Goal: Task Accomplishment & Management: Use online tool/utility

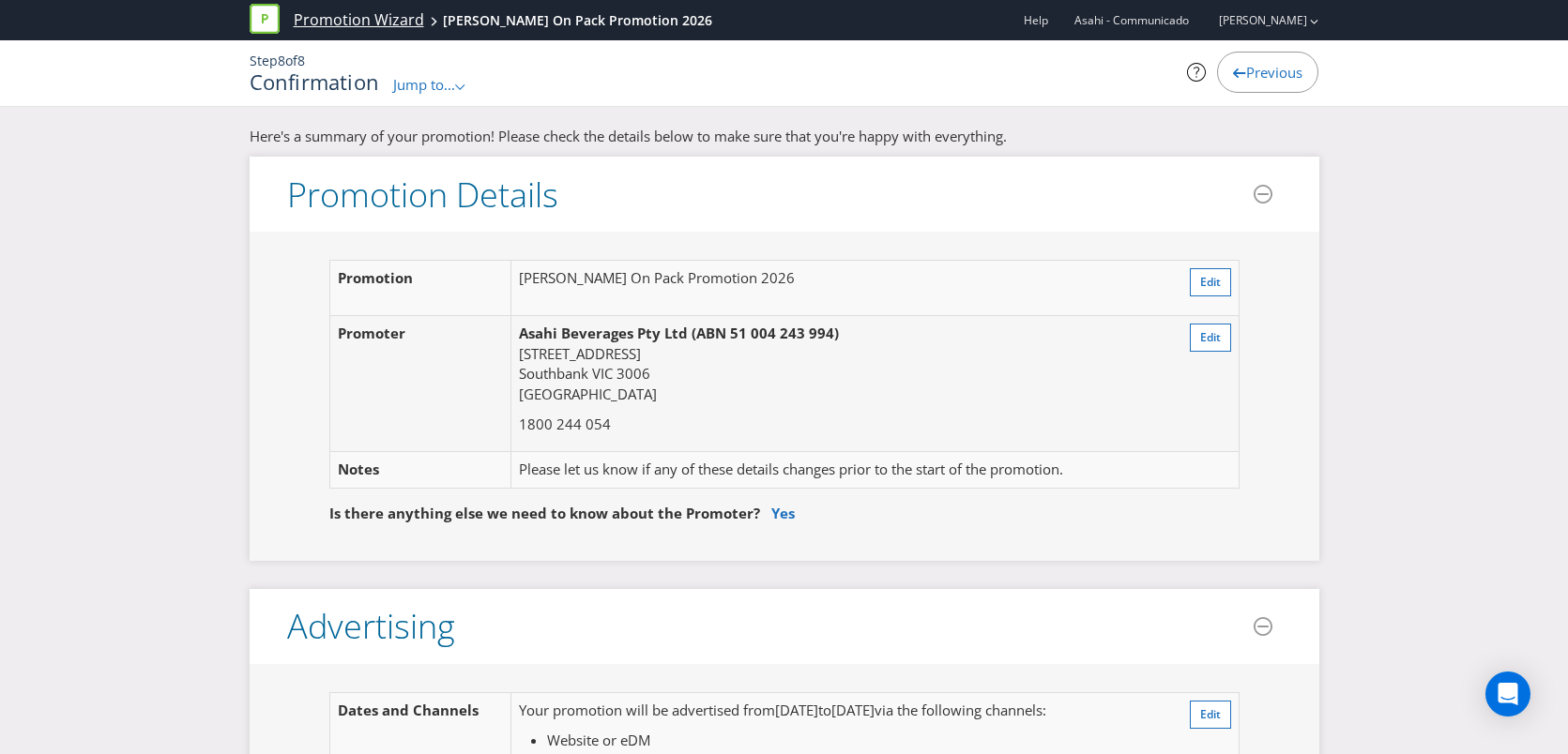
scroll to position [7774, 0]
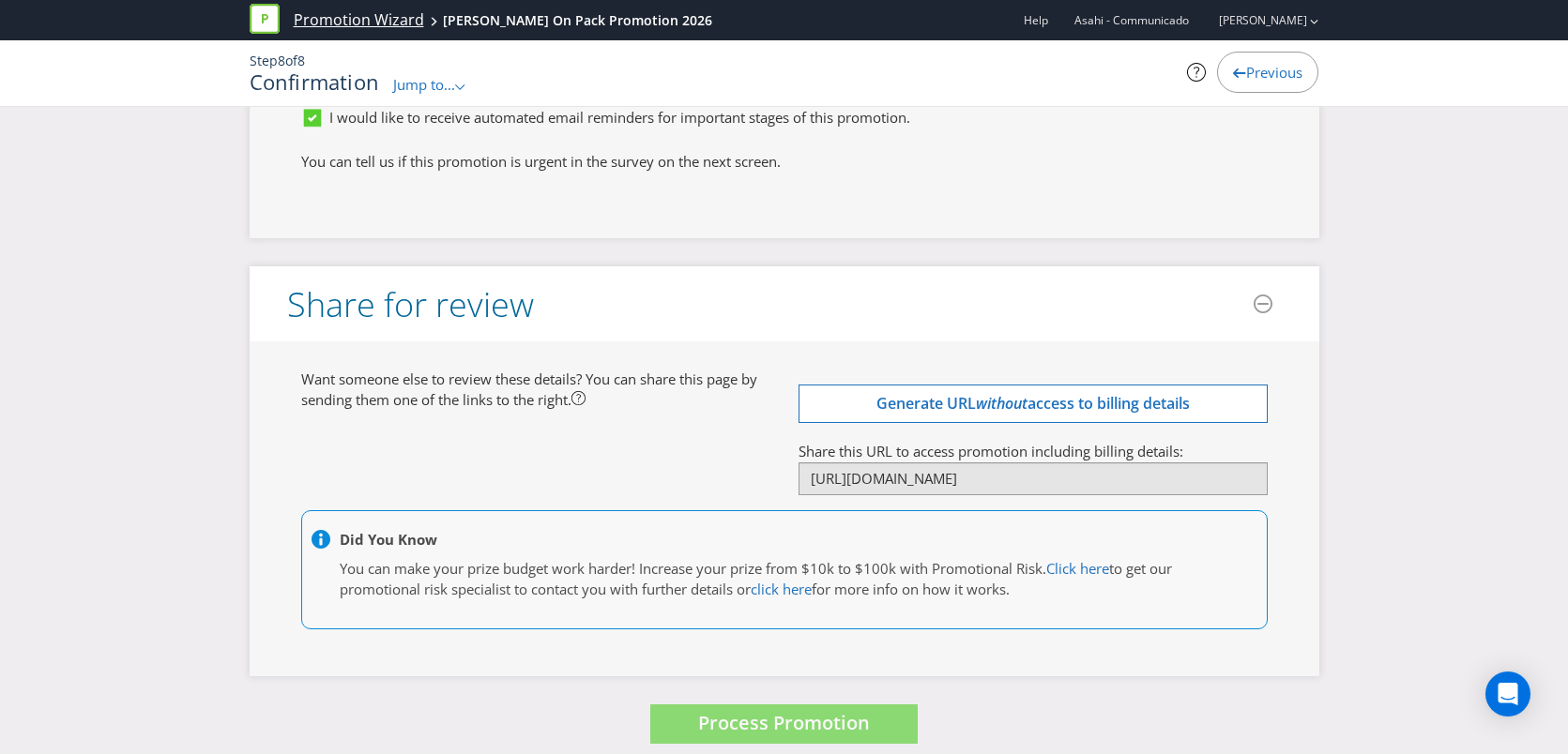
click at [322, 17] on link "Promotion Wizard" at bounding box center [359, 20] width 130 height 22
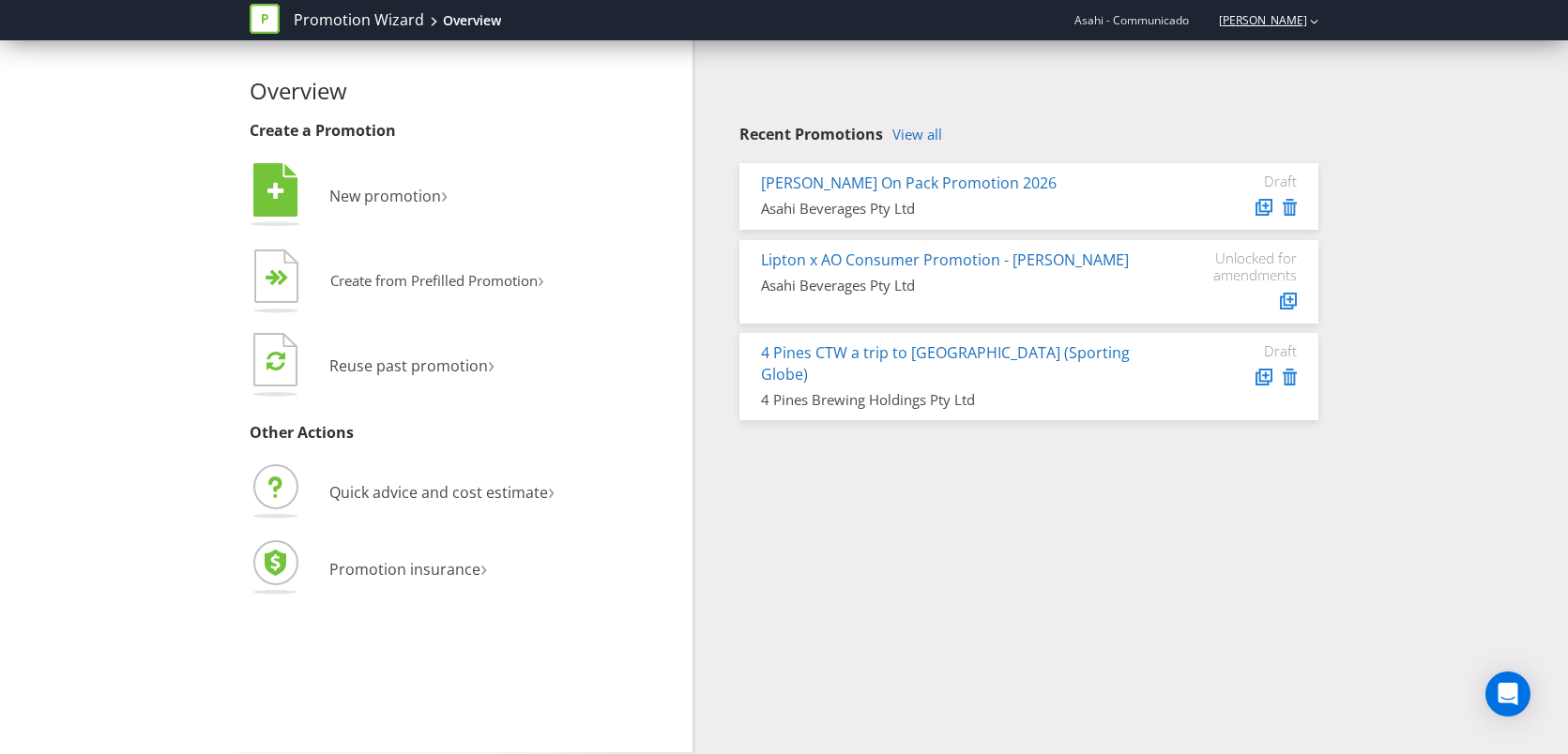
click at [1298, 16] on link "[PERSON_NAME]" at bounding box center [1254, 20] width 107 height 16
click at [1269, 19] on link "[PERSON_NAME]" at bounding box center [1254, 20] width 107 height 16
click at [878, 356] on link "4 Pines CTW a trip to [GEOGRAPHIC_DATA] (Sporting Globe)" at bounding box center [945, 364] width 369 height 42
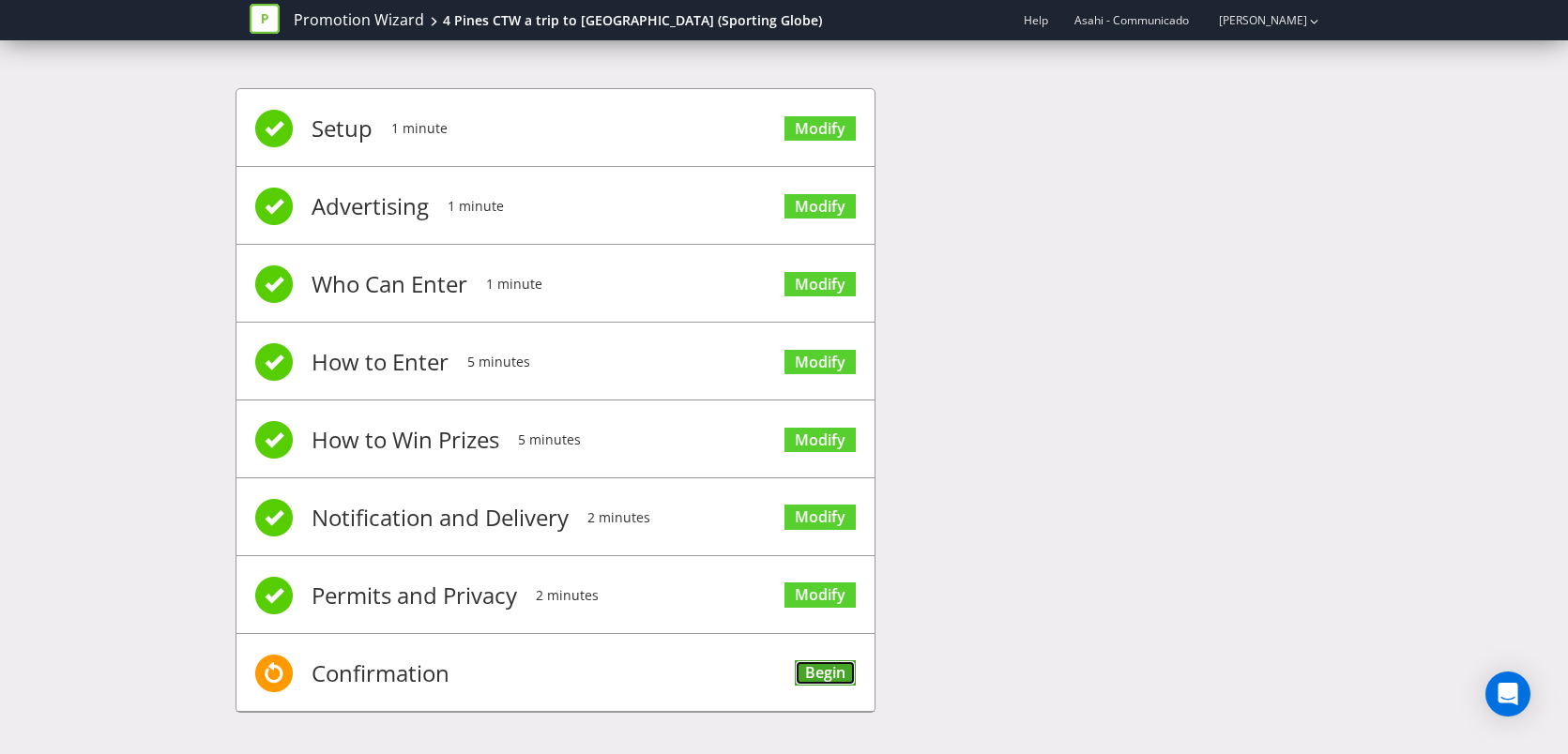
click at [816, 671] on link "Begin" at bounding box center [825, 673] width 61 height 25
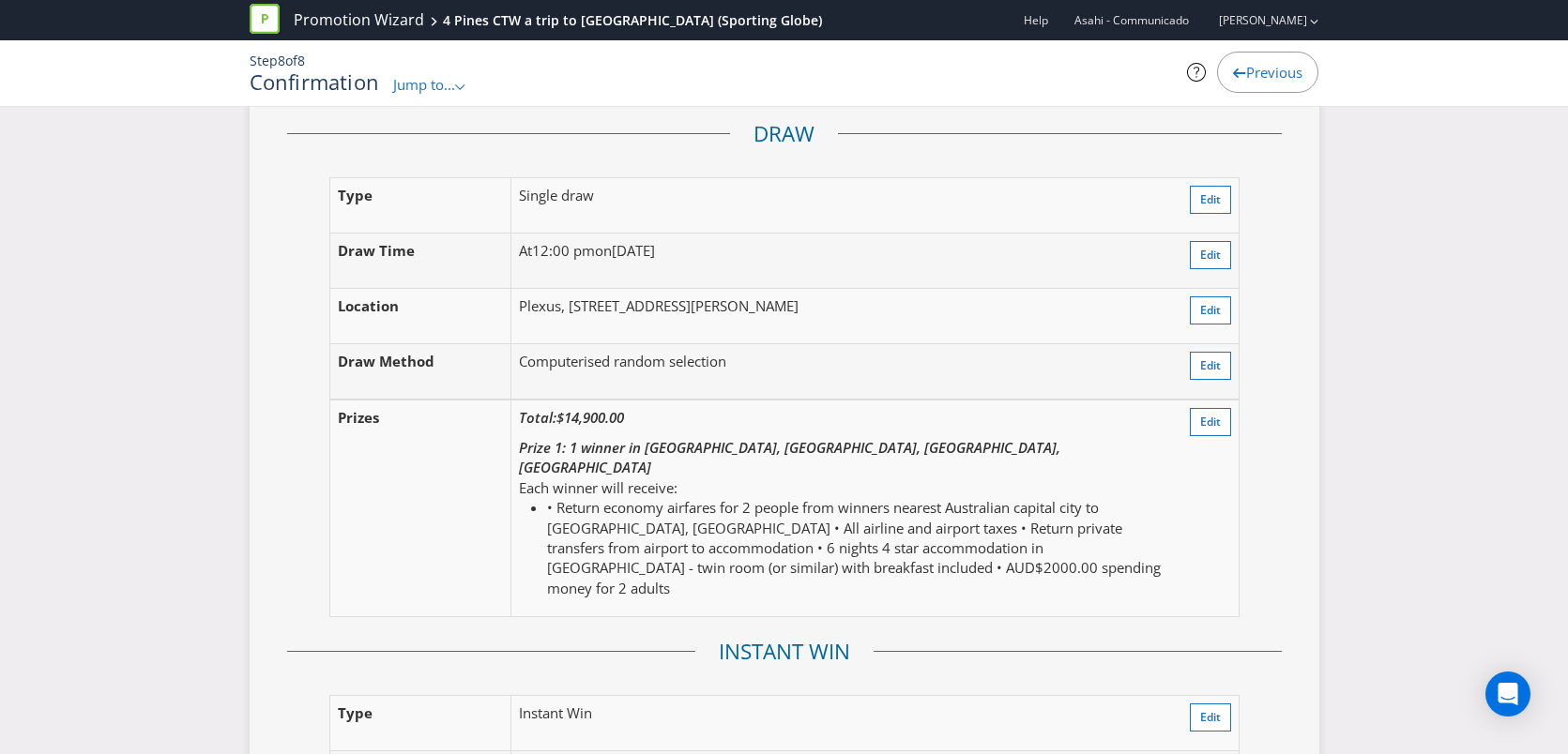
scroll to position [2211, 0]
click at [1214, 188] on span "Edit" at bounding box center [1211, 196] width 21 height 16
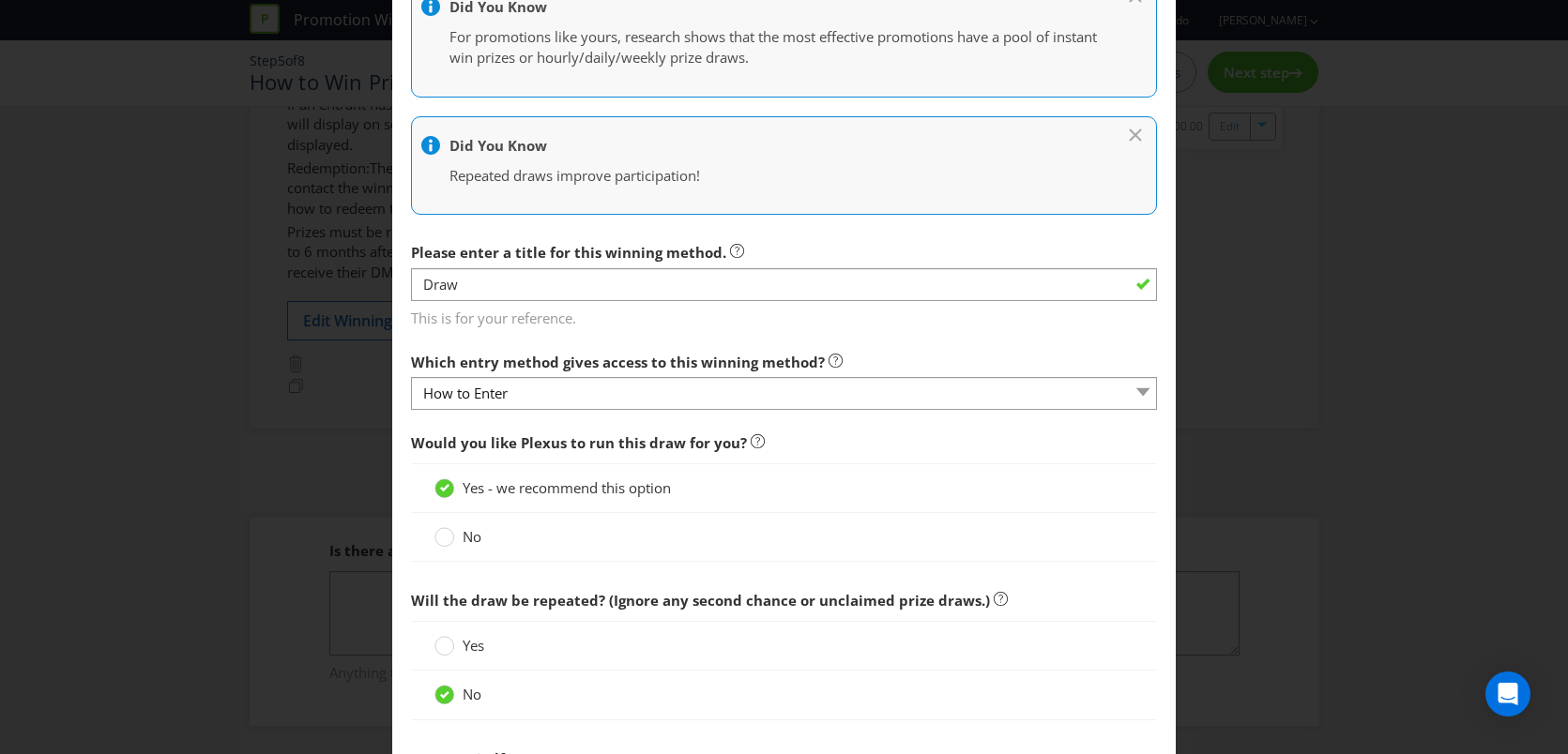
scroll to position [323, 0]
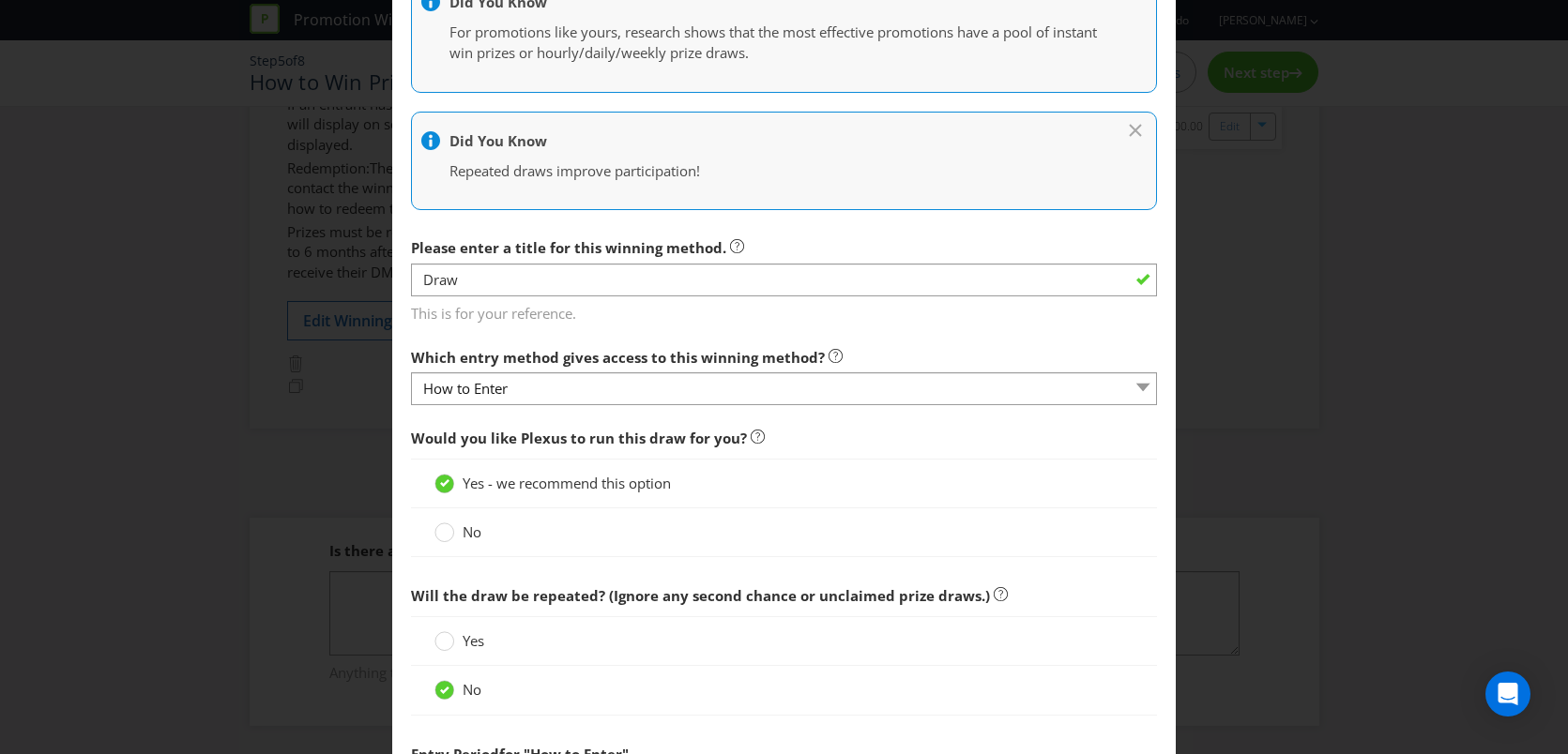
drag, startPoint x: 458, startPoint y: 537, endPoint x: 611, endPoint y: 537, distance: 153.0
click at [458, 537] on label "No" at bounding box center [459, 532] width 51 height 20
click at [0, 0] on input "No" at bounding box center [0, 0] width 0 height 0
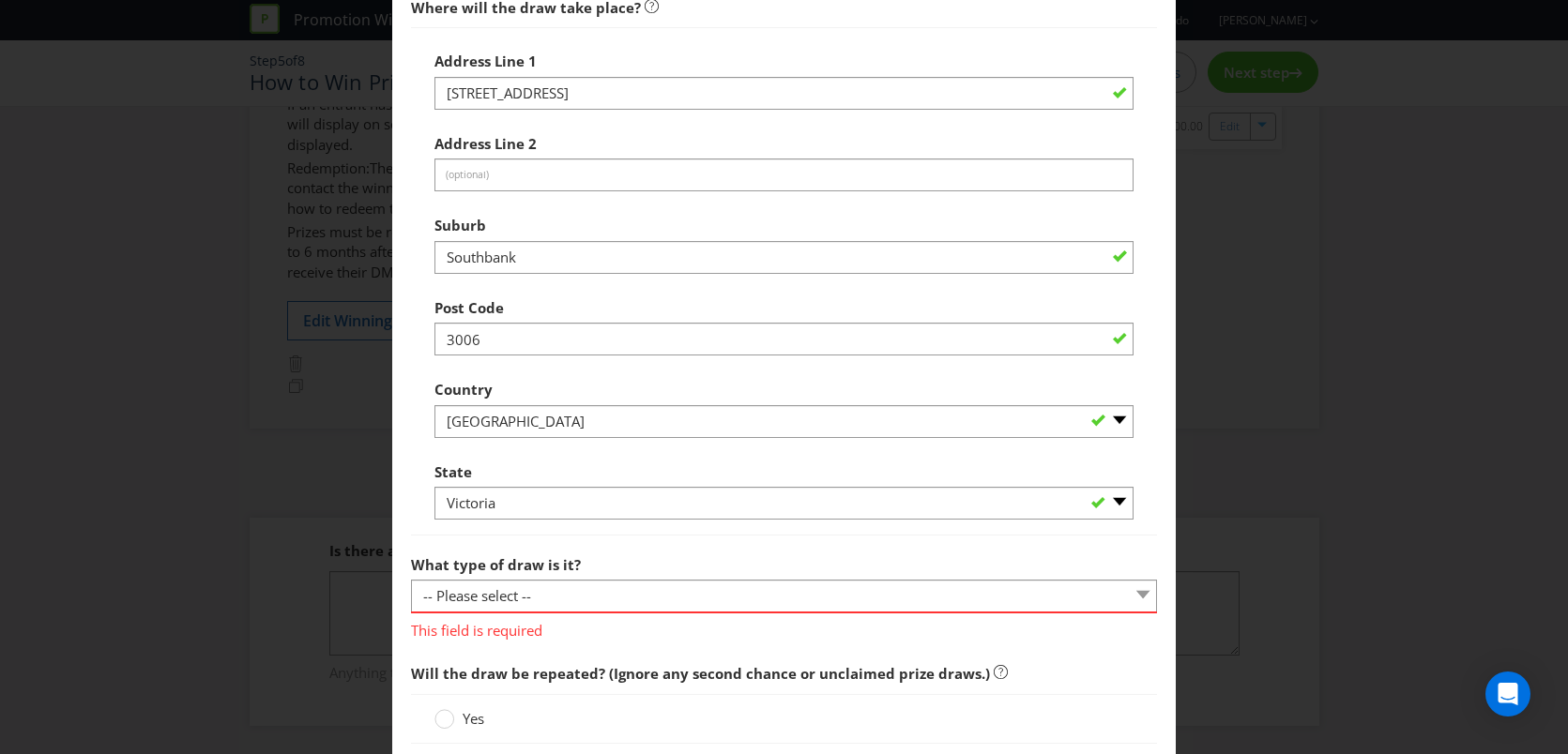
scroll to position [1298, 0]
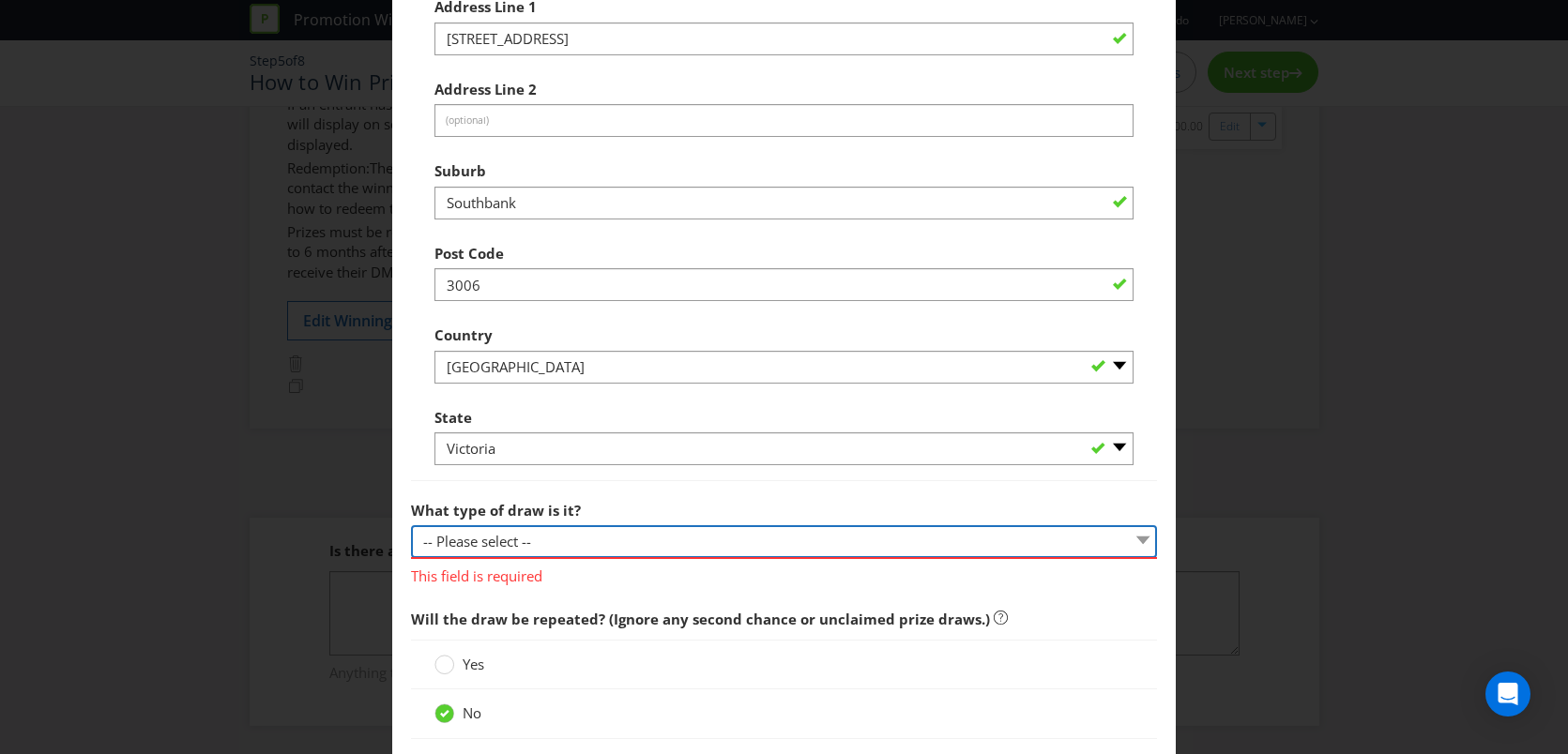
click at [559, 547] on select "-- Please select -- Computerised random selection Barrel draw Don't specify Oth…" at bounding box center [784, 542] width 747 height 33
select select "COMPUTERISED"
click at [411, 525] on select "-- Please select -- Computerised random selection Barrel draw Don't specify Oth…" at bounding box center [784, 542] width 747 height 33
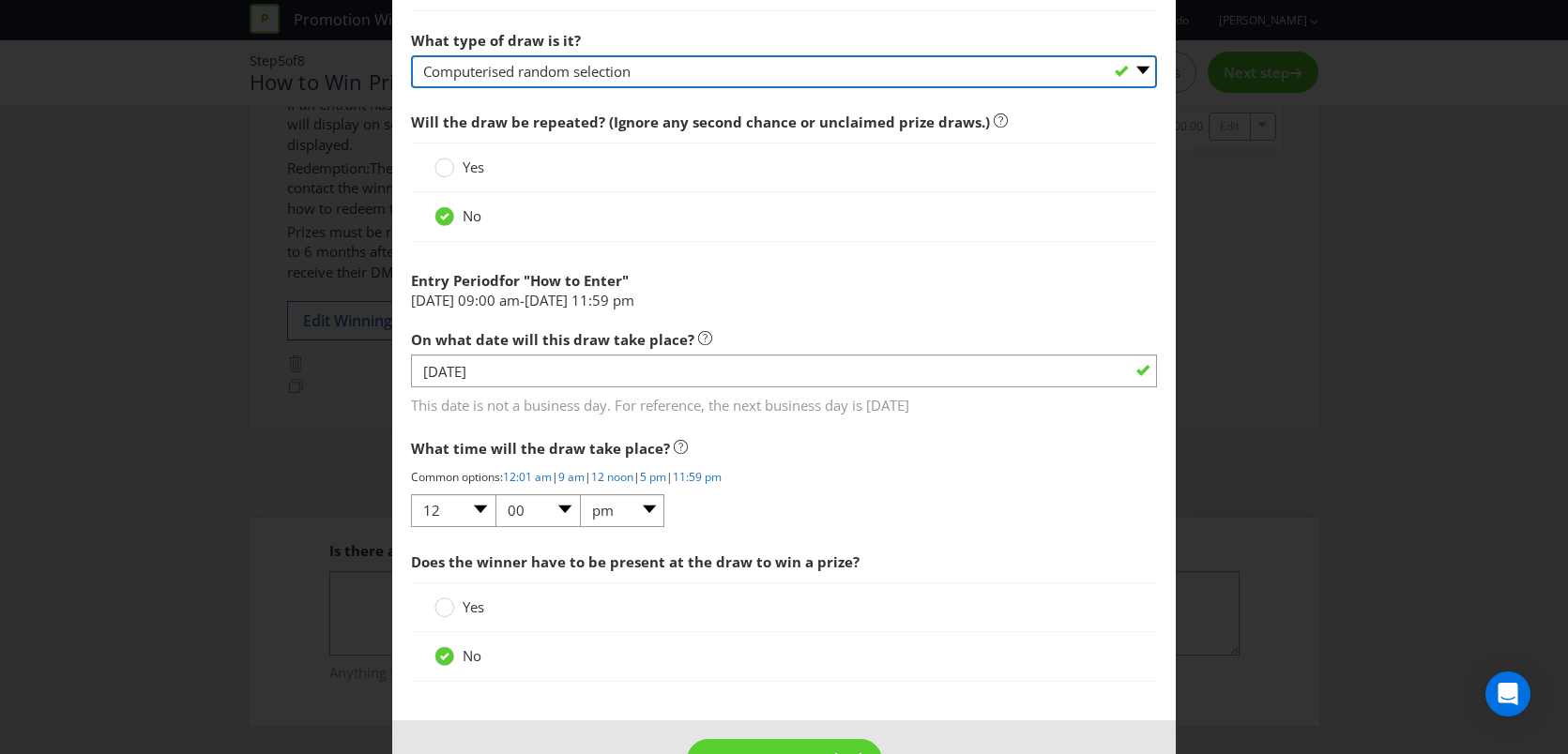
scroll to position [1830, 0]
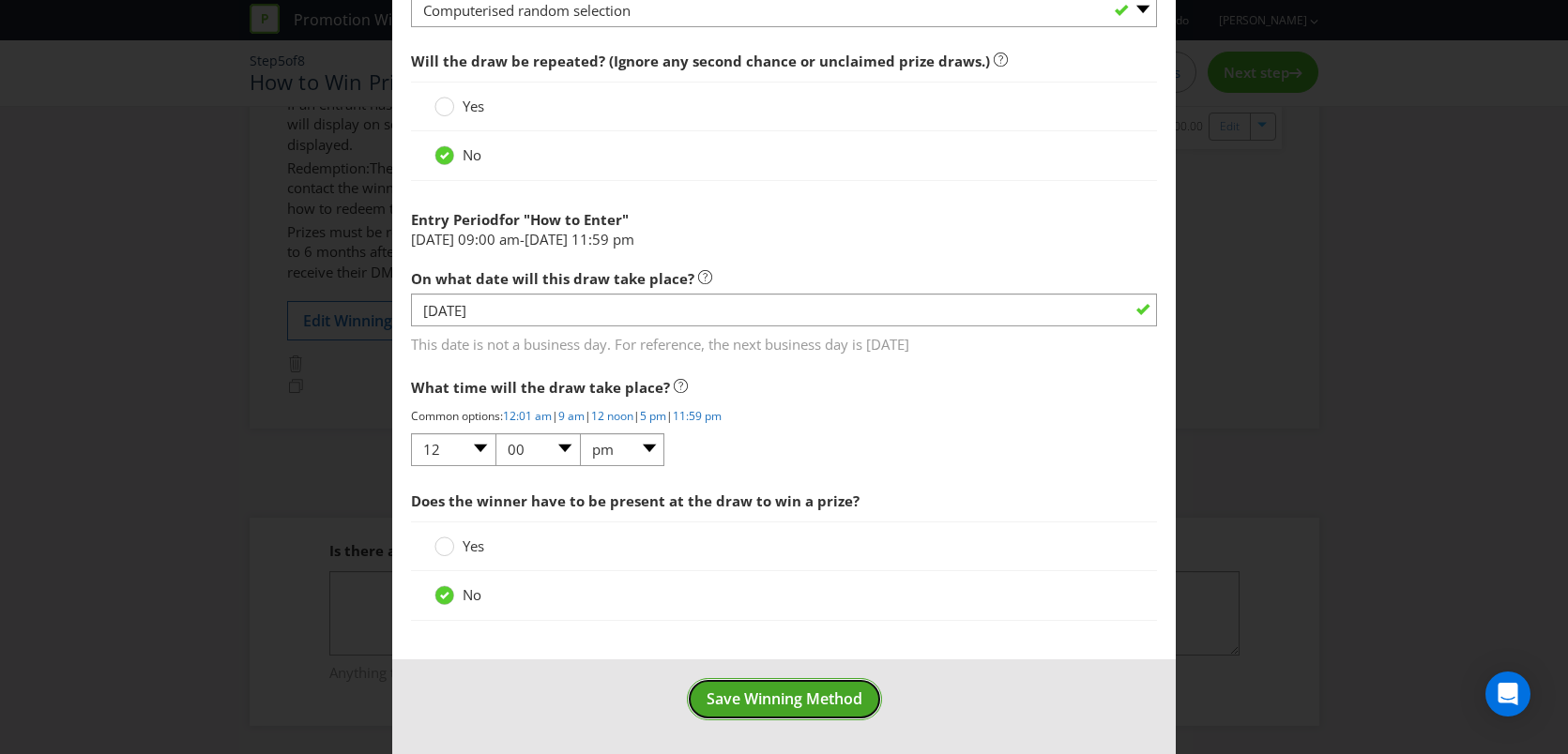
click at [758, 698] on span "Save Winning Method" at bounding box center [784, 699] width 156 height 21
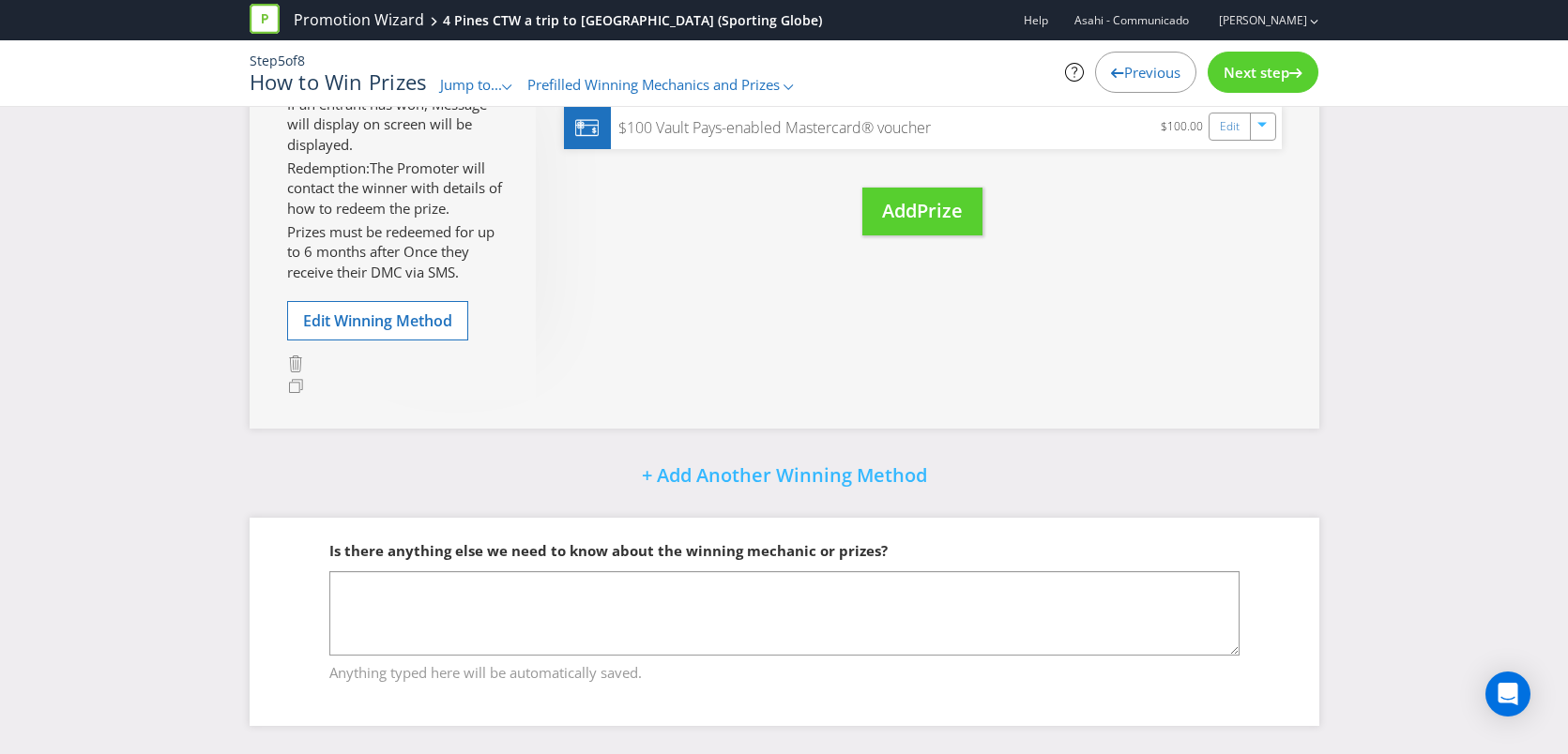
click at [1272, 73] on span "Next step" at bounding box center [1256, 73] width 66 height 19
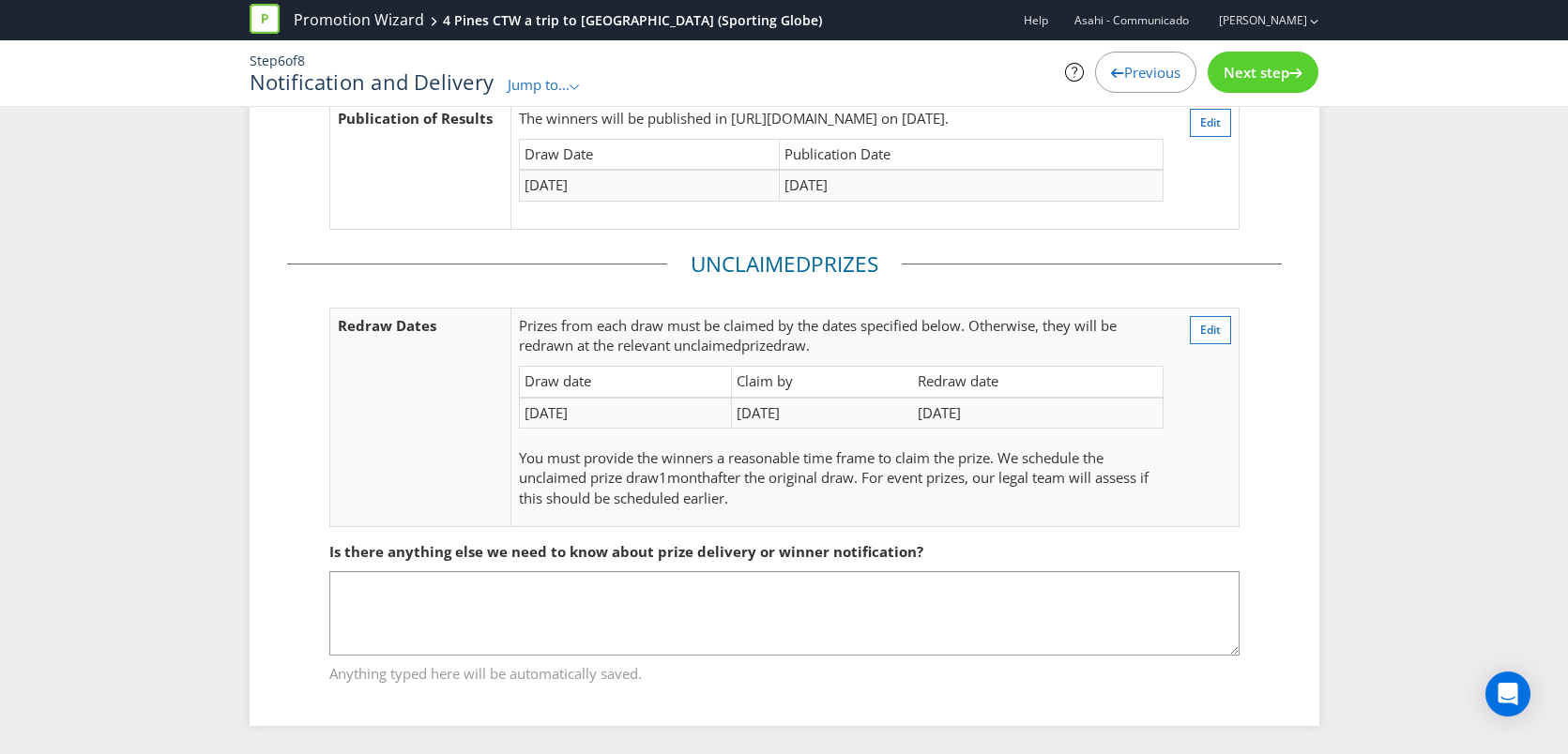
click at [1272, 73] on span "Next step" at bounding box center [1256, 73] width 66 height 19
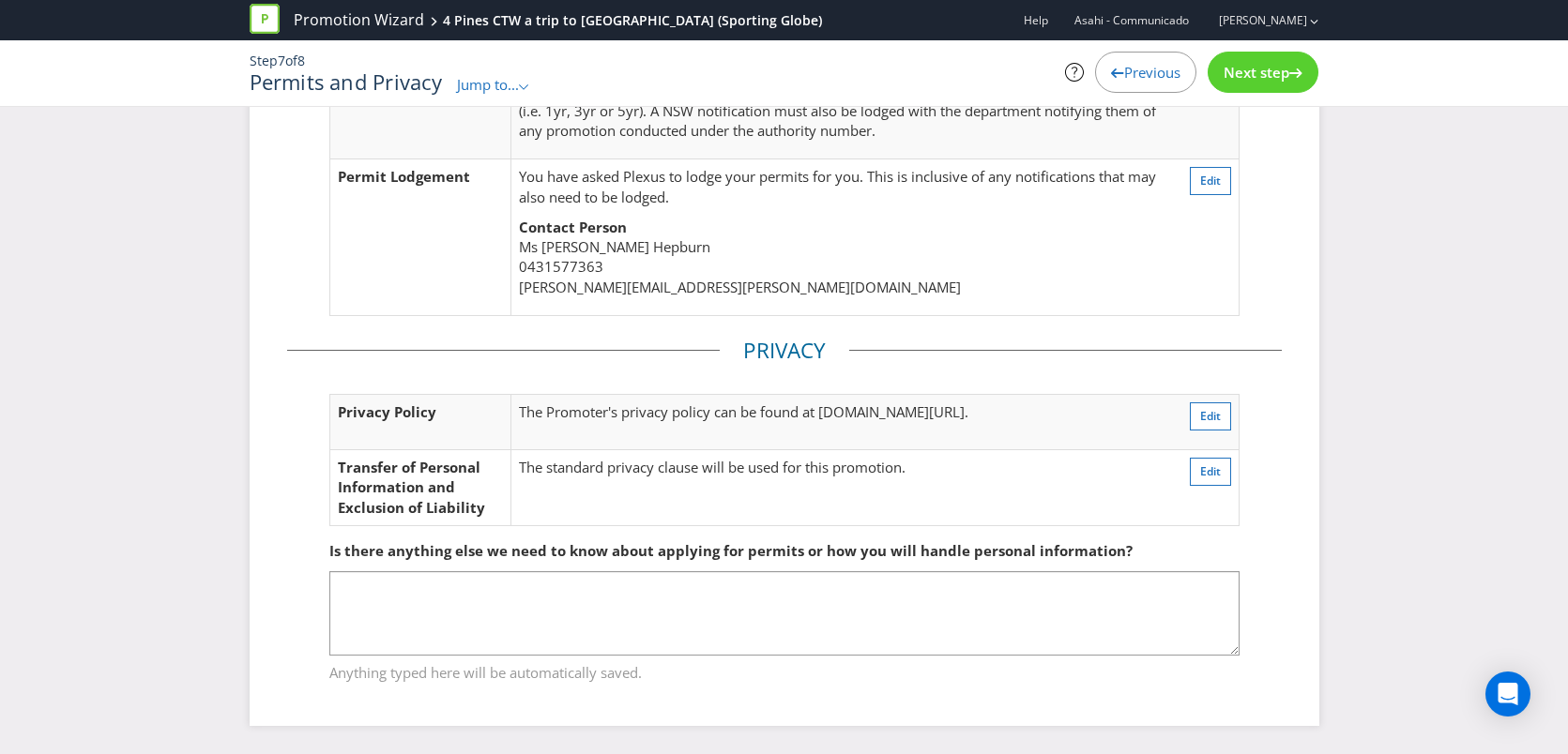
click at [1272, 73] on span "Next step" at bounding box center [1256, 73] width 66 height 19
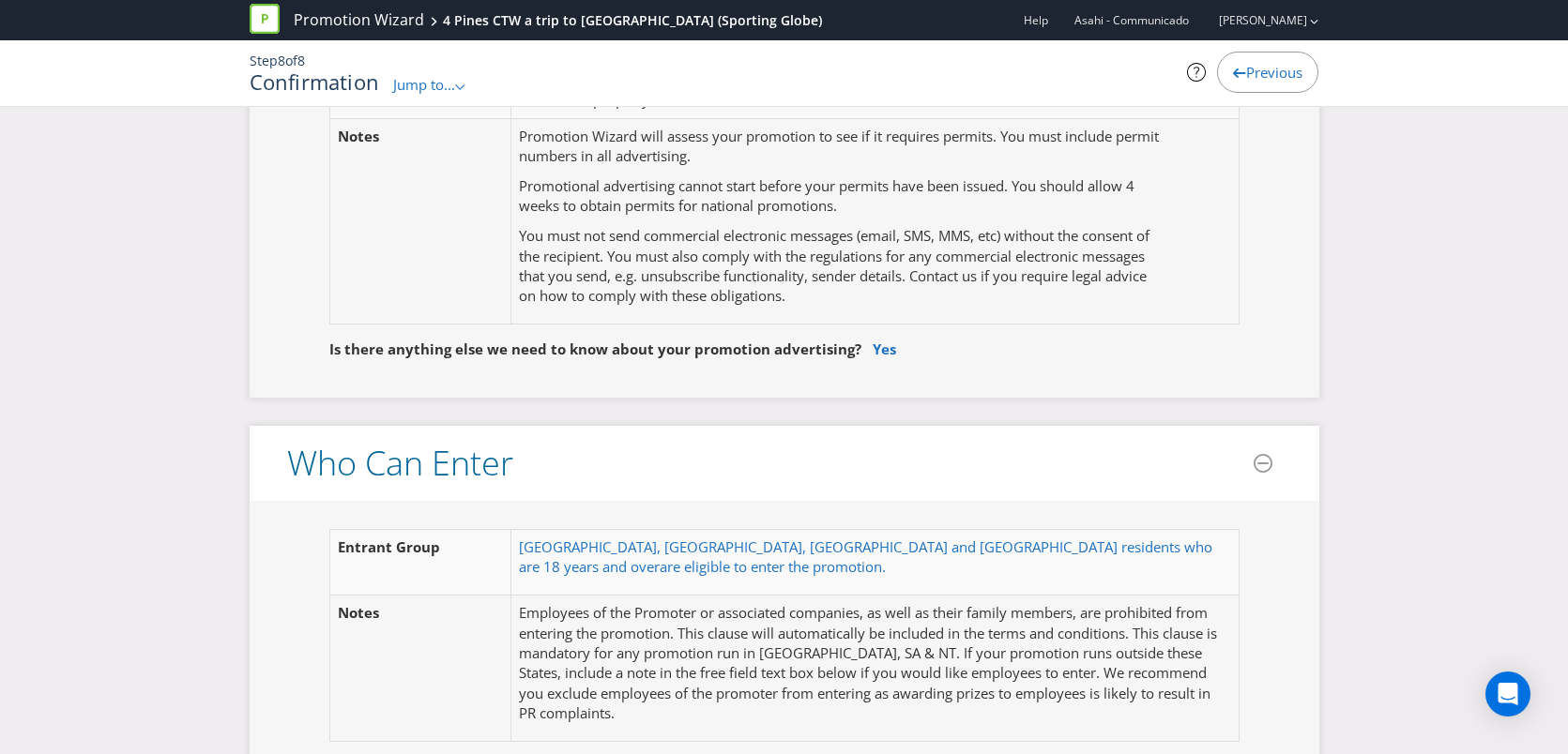
click at [1272, 73] on span "Previous" at bounding box center [1274, 73] width 56 height 19
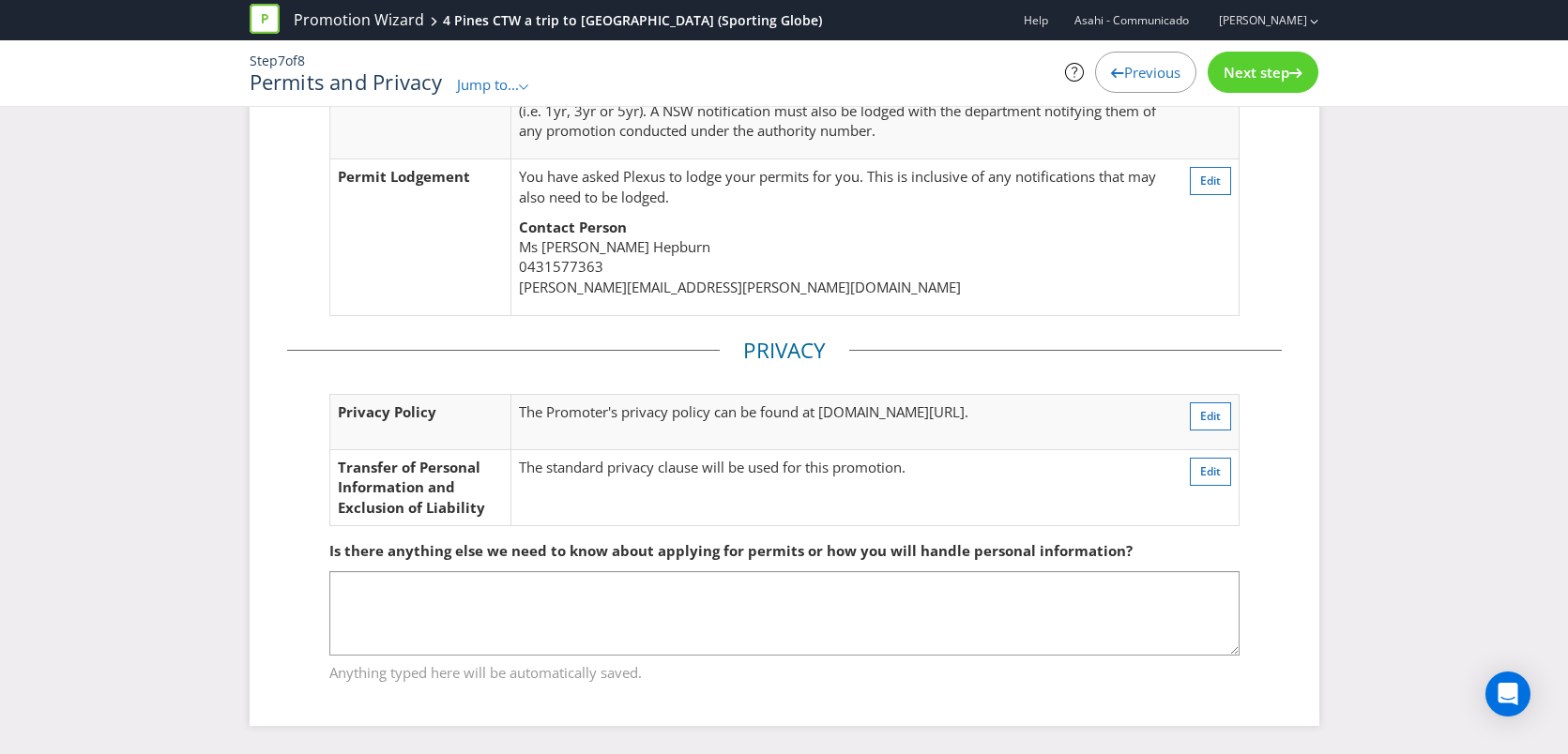
click at [1272, 73] on span "Next step" at bounding box center [1256, 73] width 66 height 19
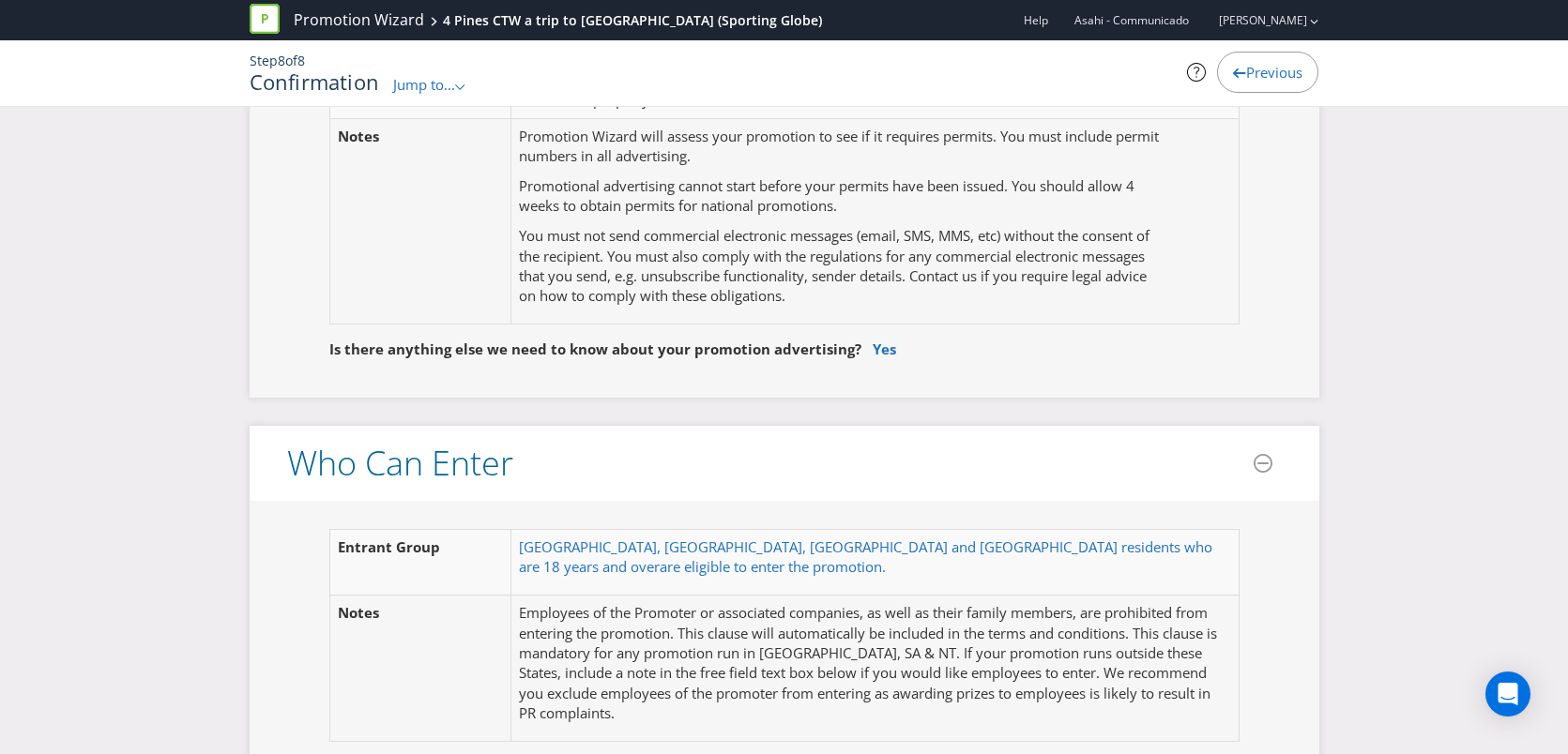
click at [1272, 73] on span "Previous" at bounding box center [1274, 73] width 56 height 19
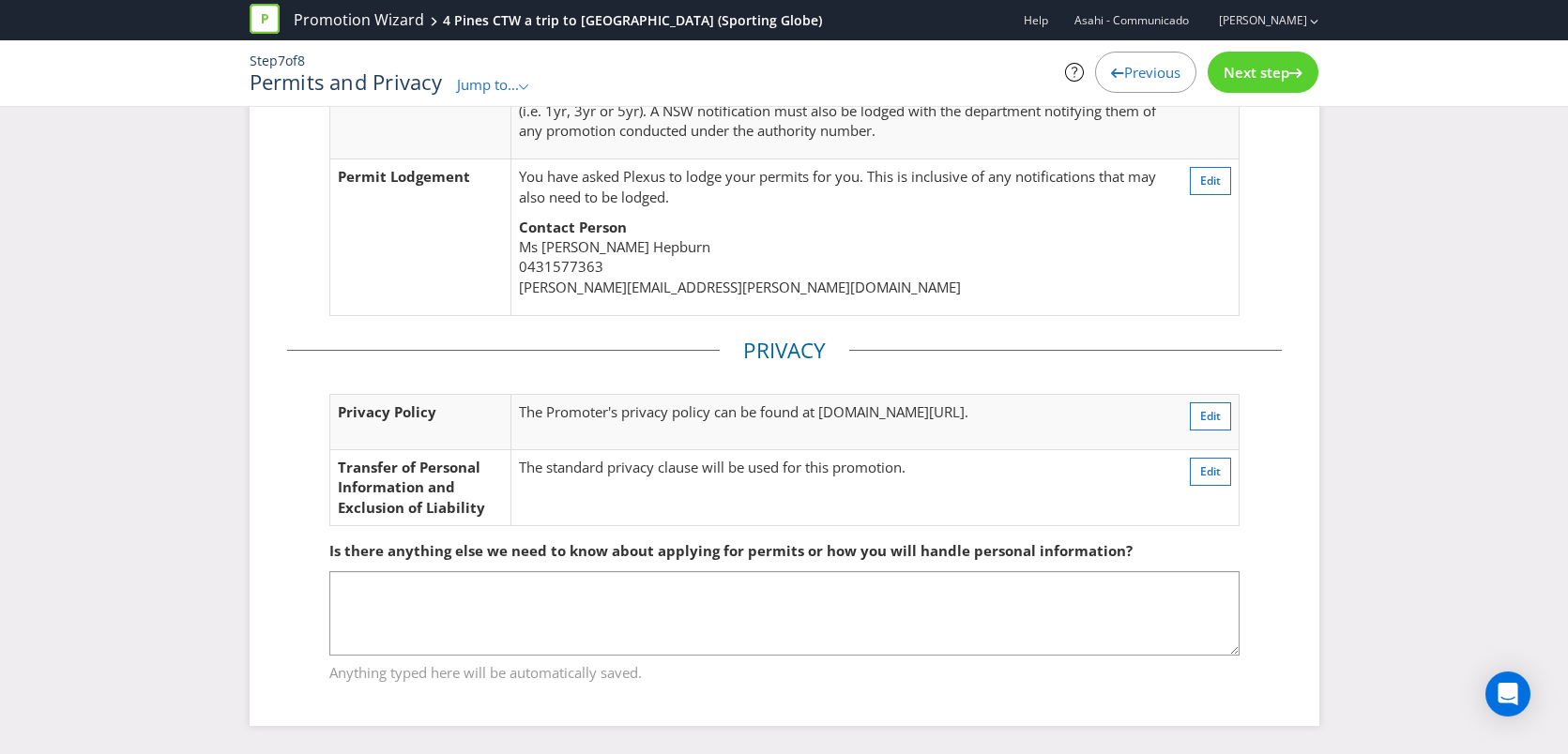
click at [1272, 73] on span "Next step" at bounding box center [1256, 73] width 66 height 19
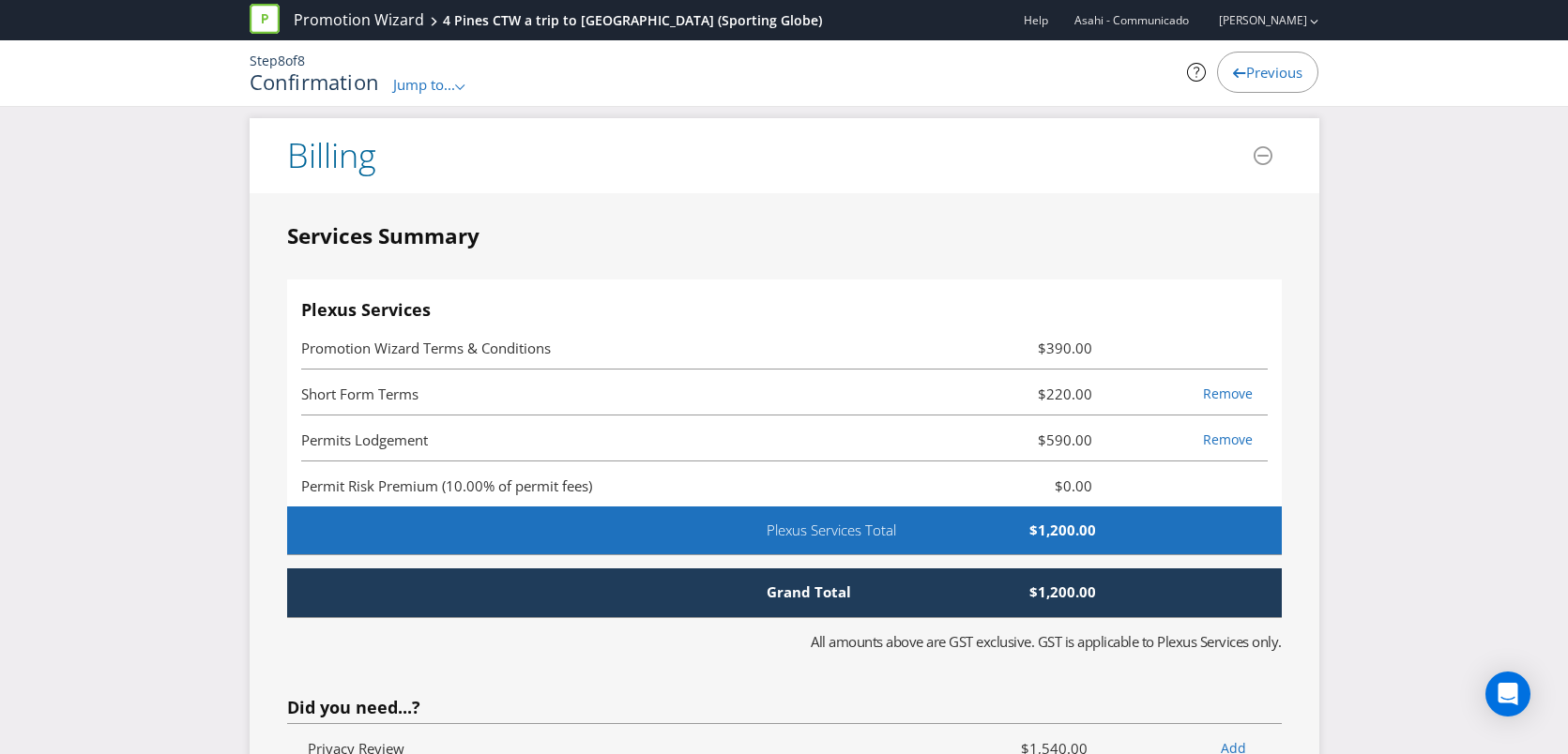
scroll to position [5392, 0]
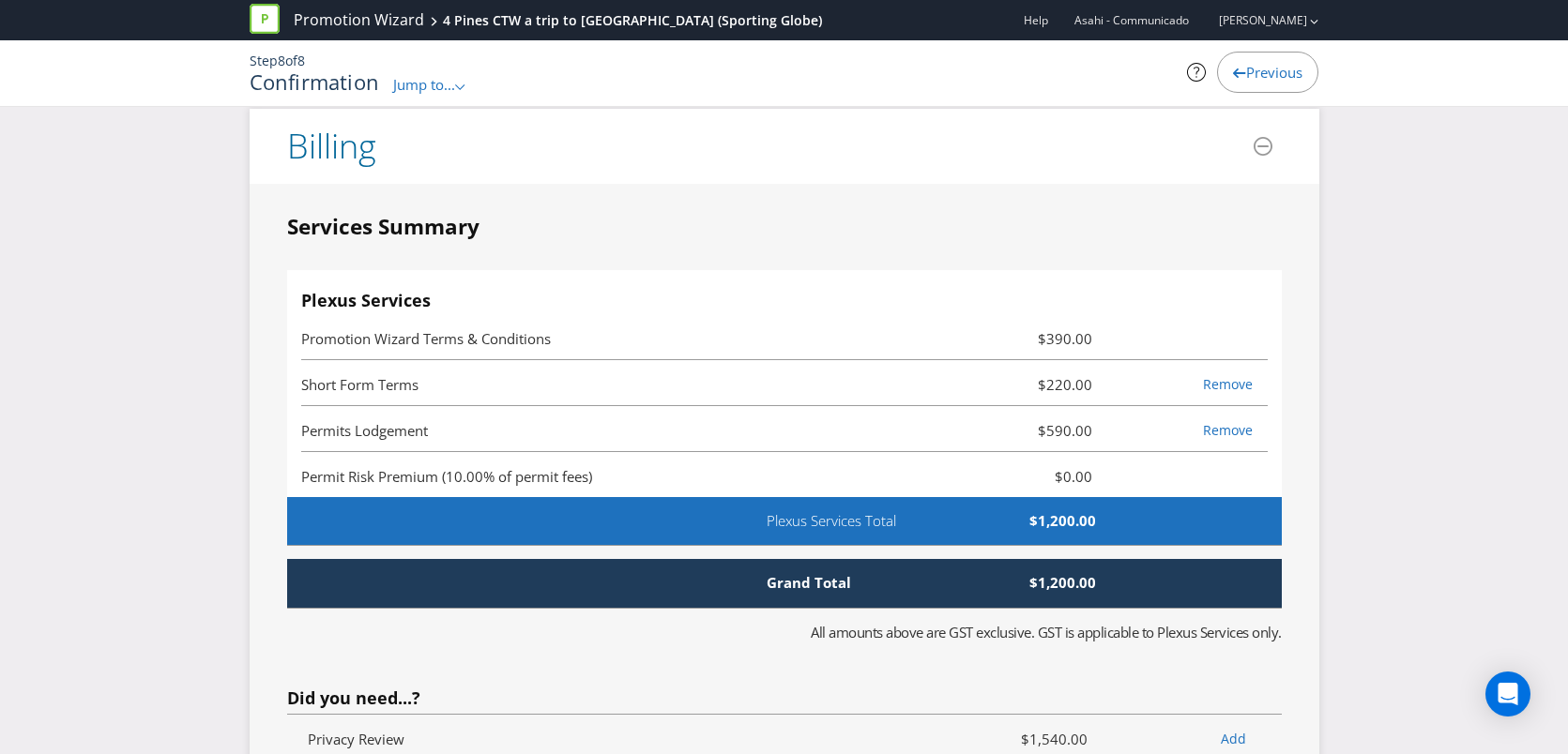
drag, startPoint x: 297, startPoint y: 346, endPoint x: 1069, endPoint y: 424, distance: 775.9
click at [1165, 365] on div "Plexus Services Promotion Wizard Terms & Conditions $390.00 Short Form Terms $2…" at bounding box center [784, 384] width 995 height 228
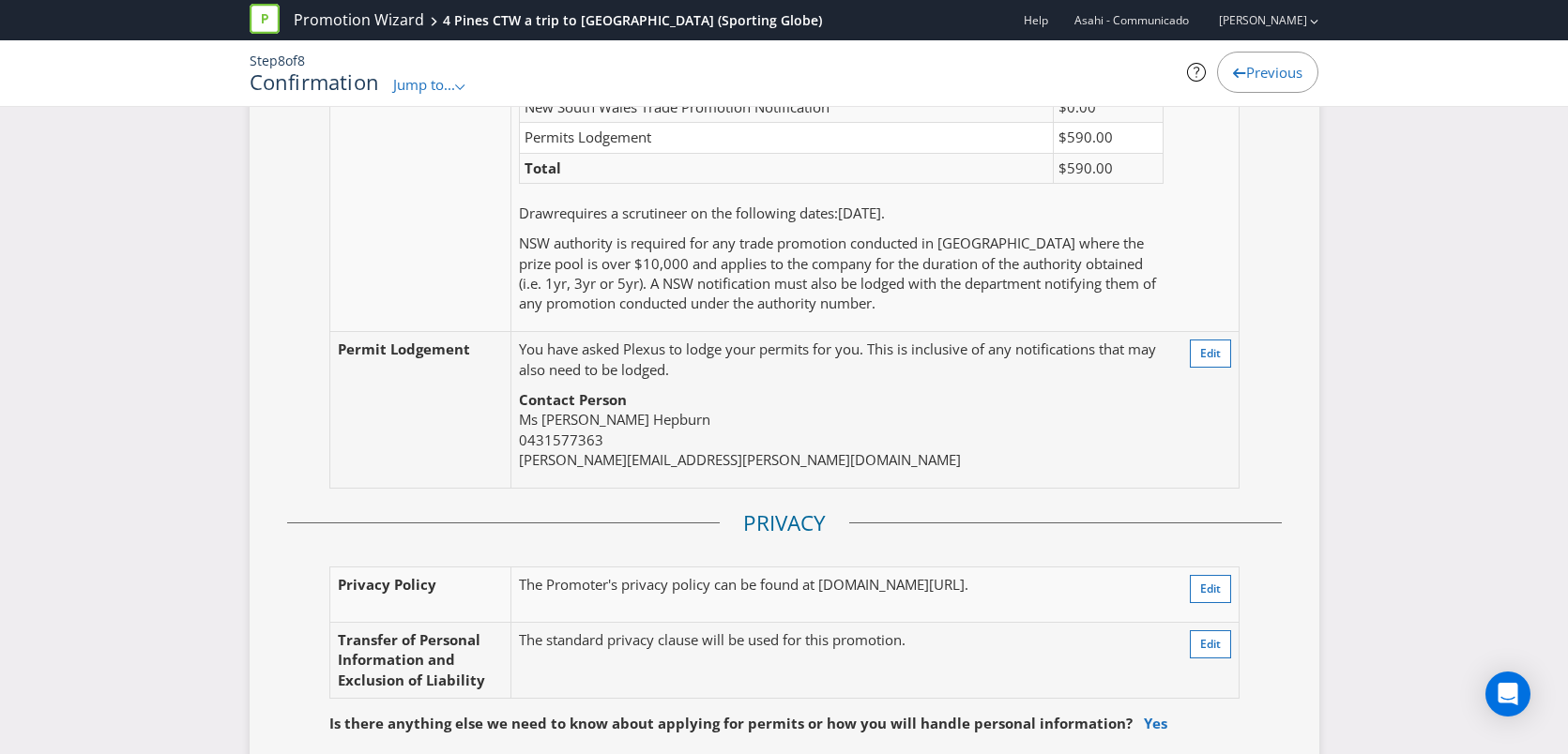
scroll to position [4165, 0]
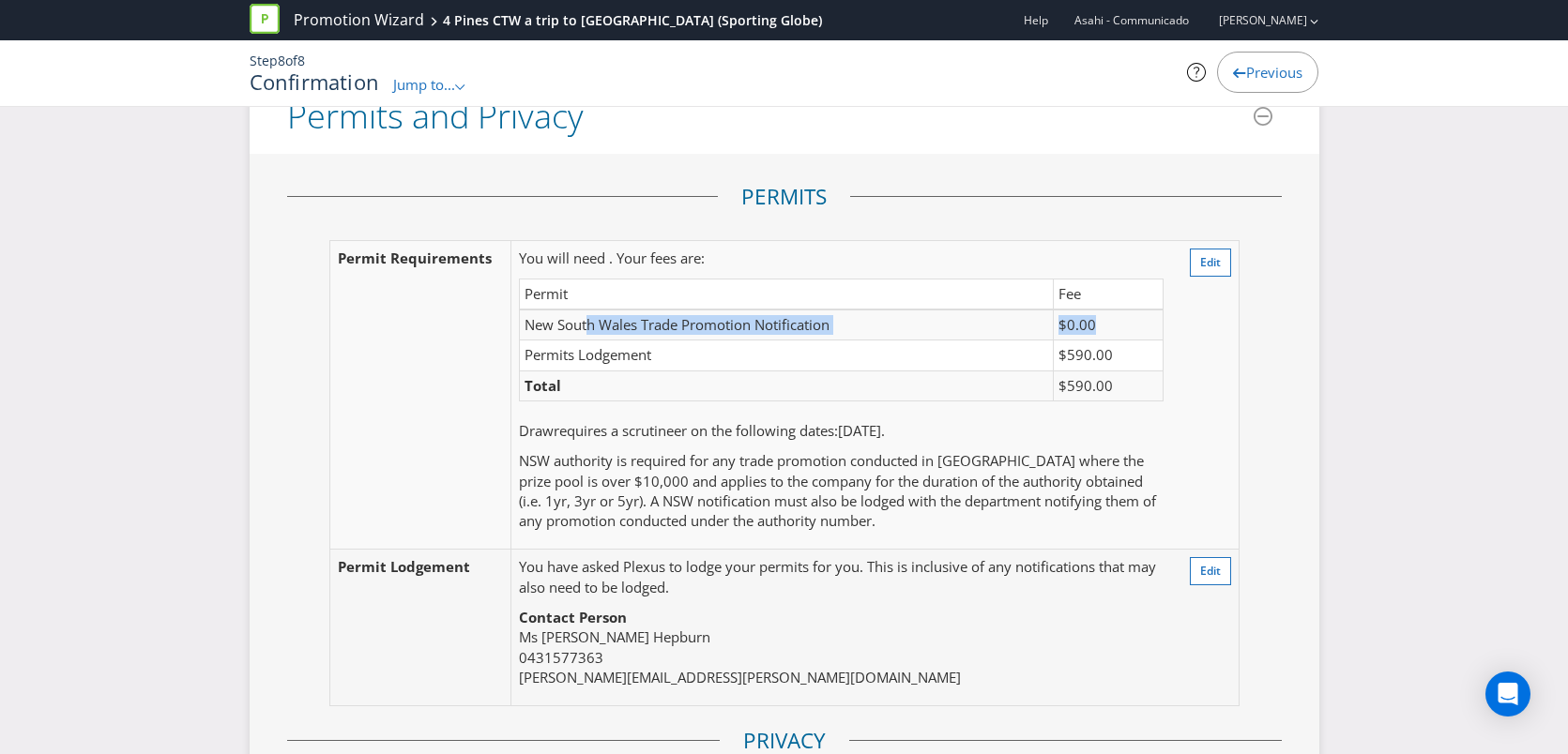
drag, startPoint x: 587, startPoint y: 244, endPoint x: 1113, endPoint y: 244, distance: 526.0
click at [1113, 310] on tr "New South Wales Trade Promotion Notification $0.00" at bounding box center [841, 325] width 643 height 31
drag, startPoint x: 533, startPoint y: 382, endPoint x: 1153, endPoint y: 403, distance: 620.4
click at [1153, 452] on p "NSW authority is required for any trade promotion conducted in [GEOGRAPHIC_DATA…" at bounding box center [840, 492] width 644 height 80
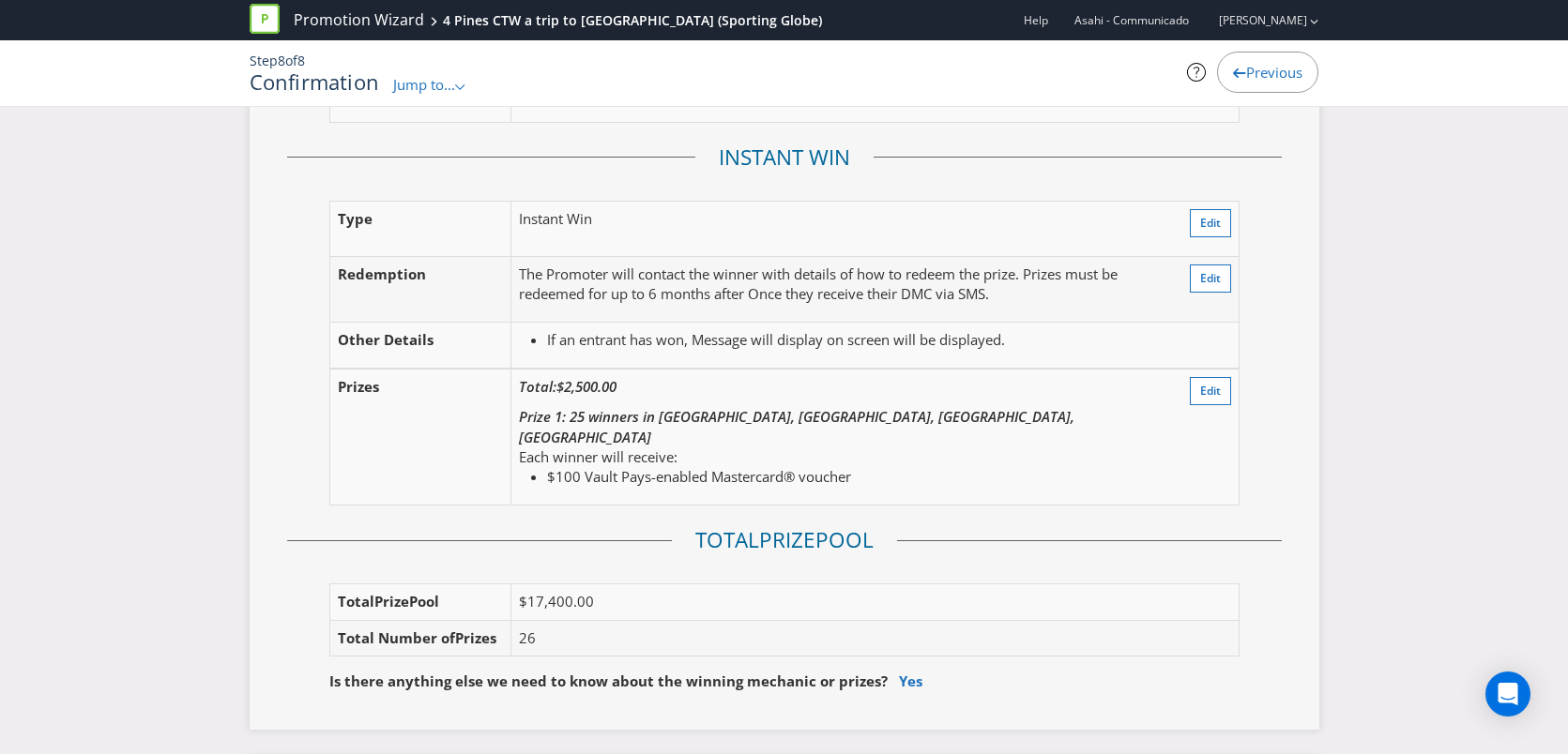
scroll to position [2704, 0]
drag, startPoint x: 518, startPoint y: 521, endPoint x: 692, endPoint y: 520, distance: 174.0
click at [692, 583] on td "$17,400.00" at bounding box center [875, 600] width 728 height 35
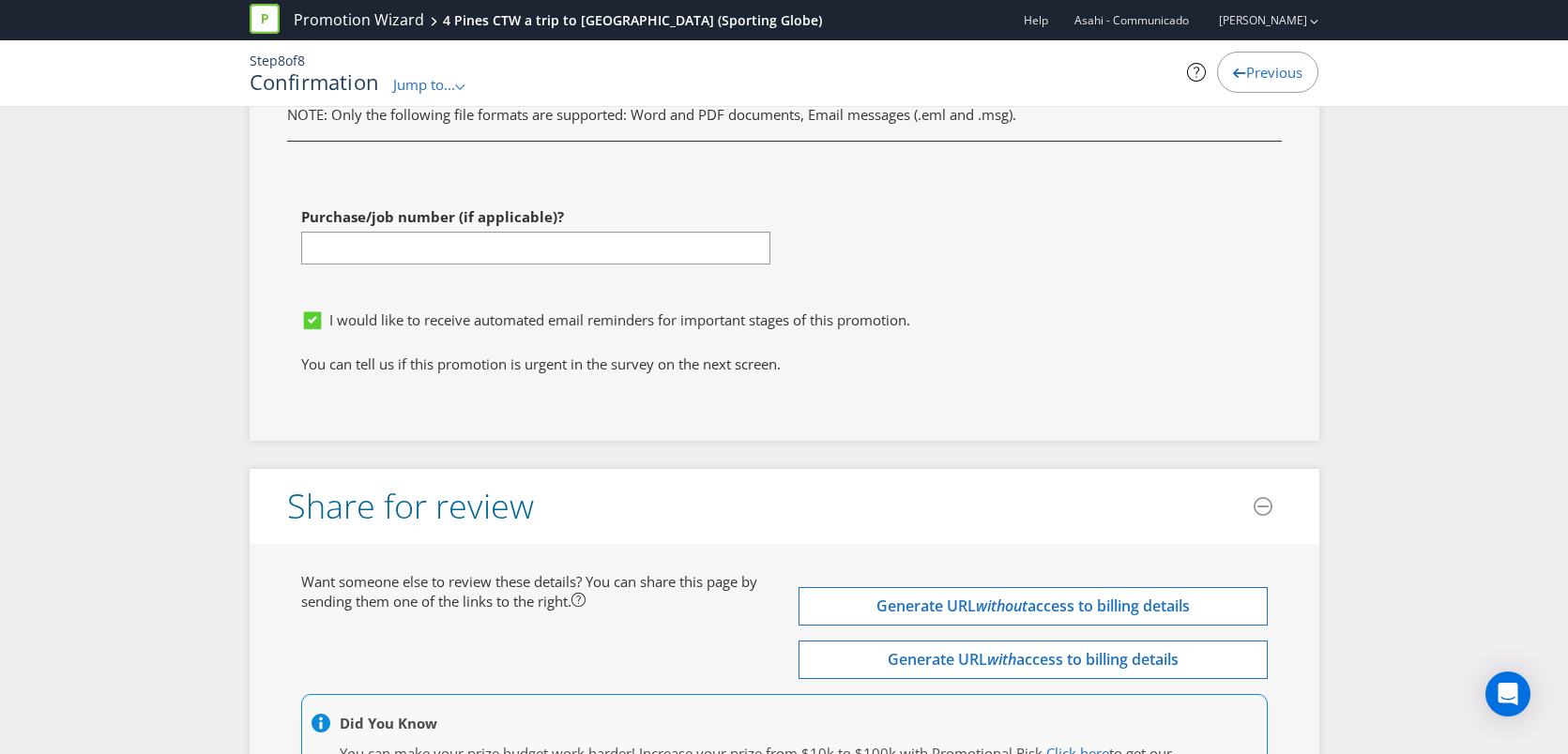
scroll to position [7003, 0]
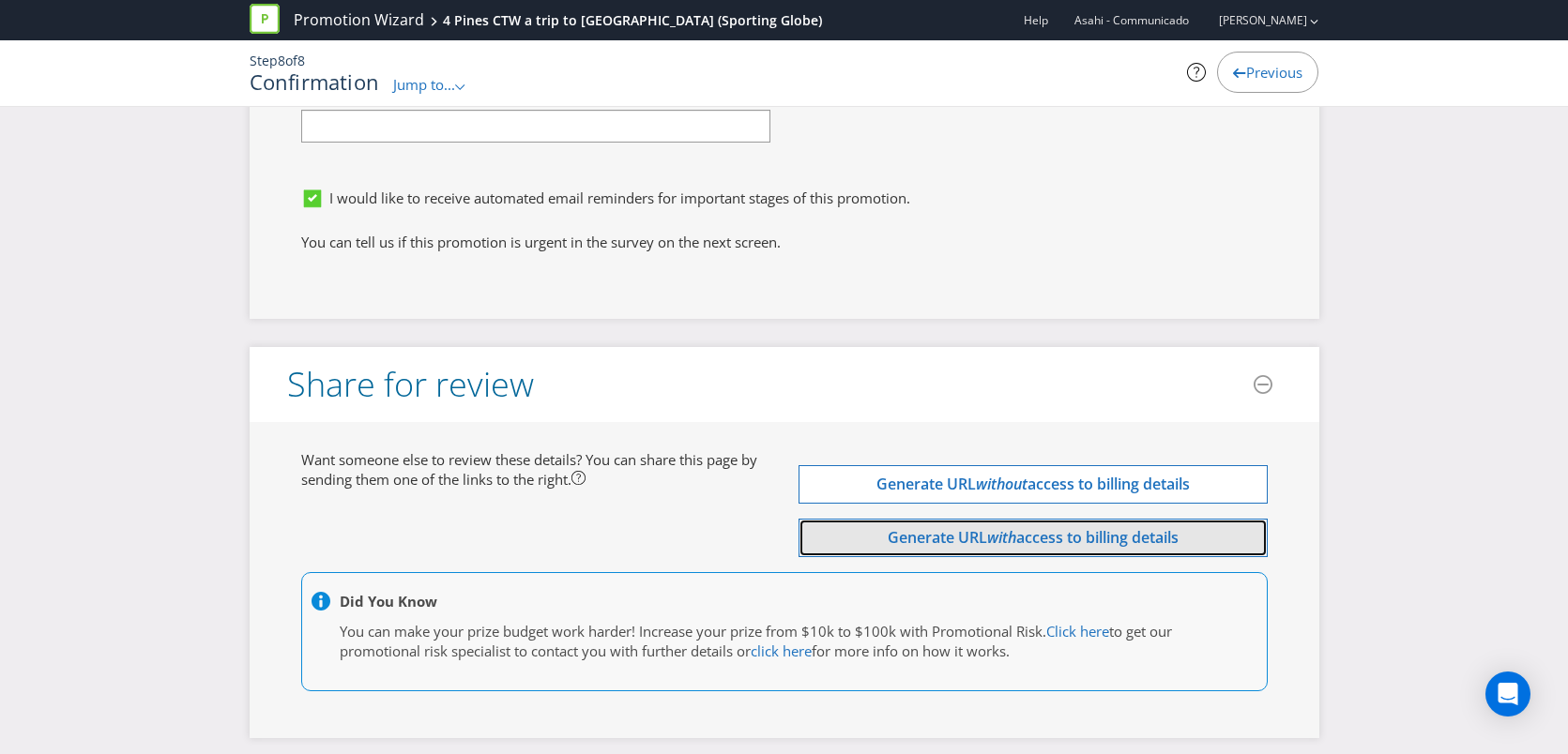
click at [953, 527] on span "Generate URL" at bounding box center [937, 538] width 100 height 21
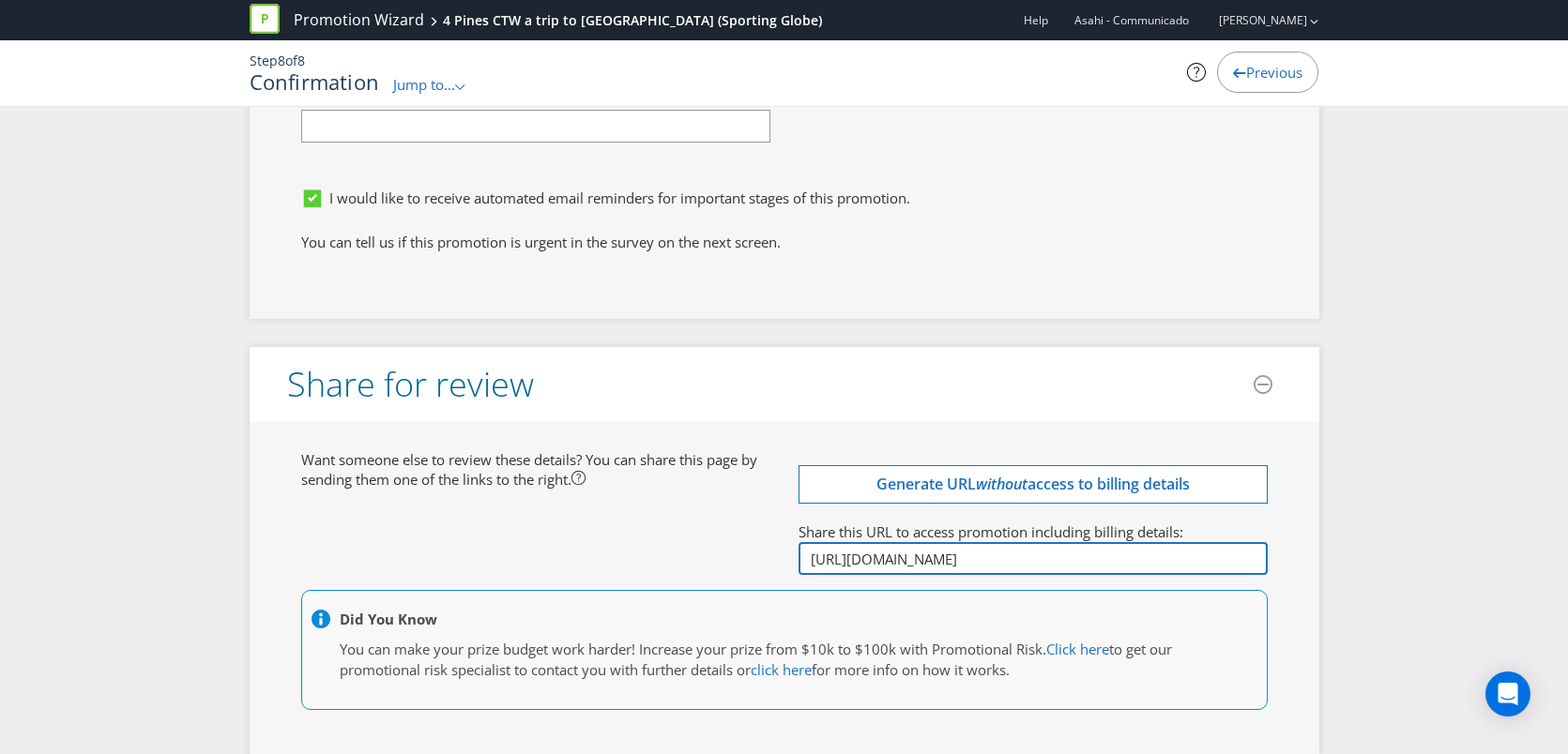
drag, startPoint x: 1000, startPoint y: 475, endPoint x: 1042, endPoint y: 493, distance: 45.7
click at [1000, 543] on input "[URL][DOMAIN_NAME]" at bounding box center [1033, 559] width 469 height 33
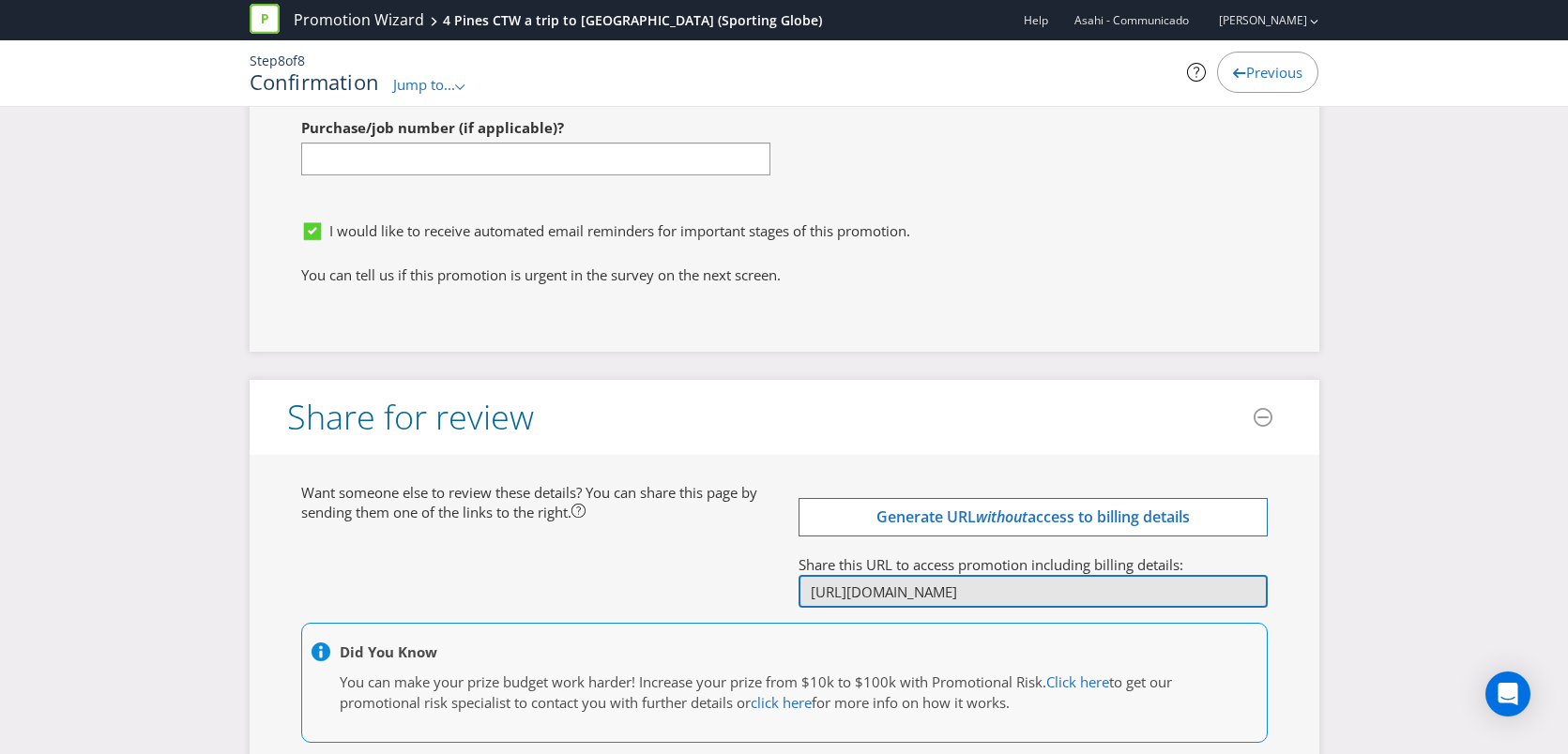
scroll to position [7021, 0]
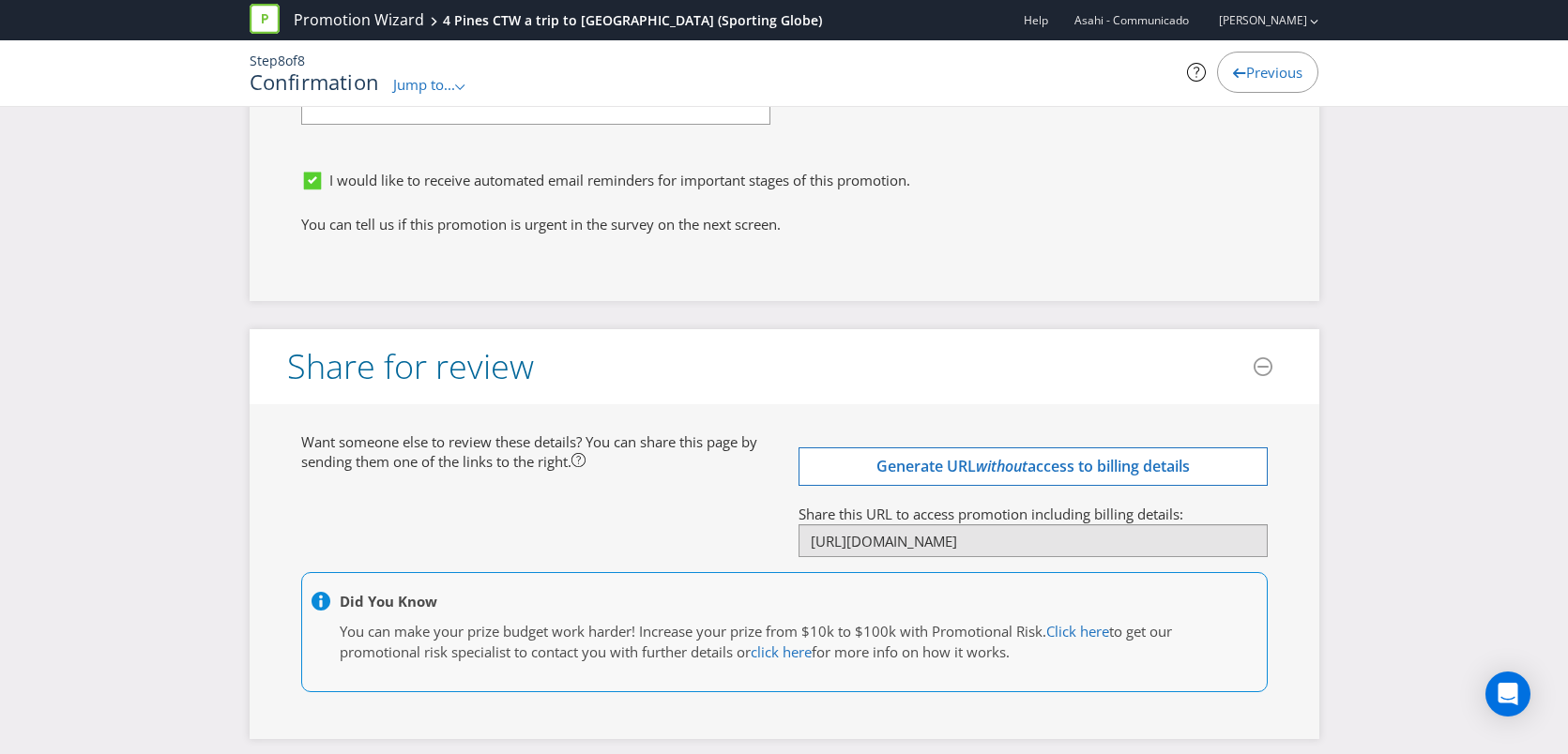
drag, startPoint x: 1084, startPoint y: 674, endPoint x: 967, endPoint y: 376, distance: 320.1
